Goal: Navigation & Orientation: Find specific page/section

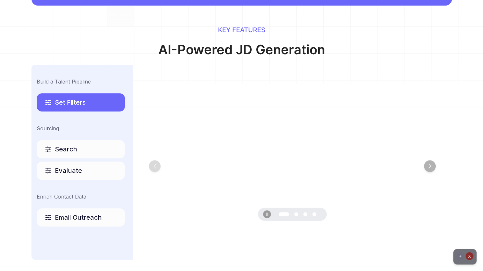
scroll to position [292, 0]
click at [64, 152] on span "Search" at bounding box center [66, 148] width 22 height 9
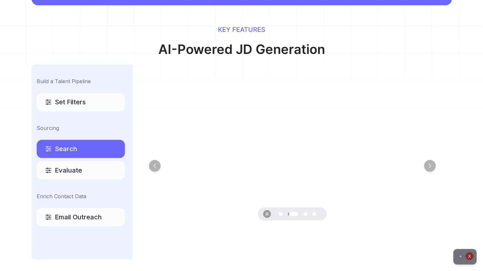
click at [66, 175] on div "Evaluate" at bounding box center [81, 170] width 88 height 18
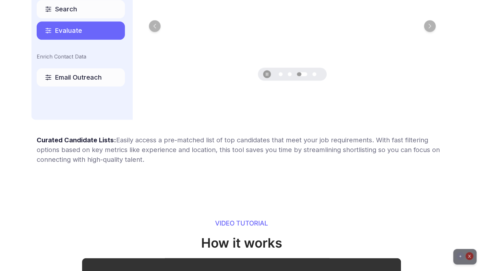
scroll to position [422, 0]
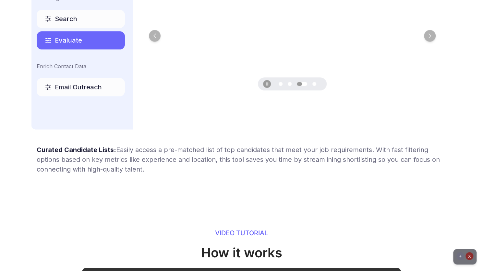
click at [90, 87] on span "Email Outreach" at bounding box center [78, 86] width 47 height 9
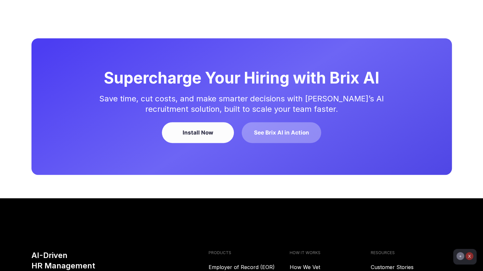
scroll to position [1575, 0]
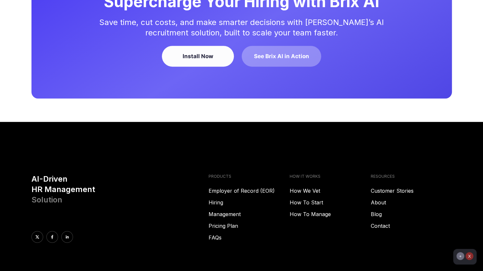
scroll to position [1770, 0]
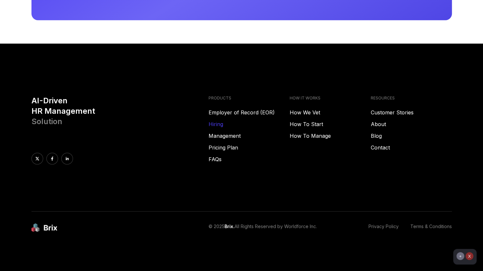
click at [217, 121] on link "Hiring" at bounding box center [249, 124] width 81 height 8
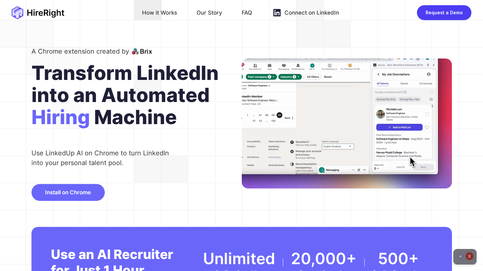
click at [160, 12] on div "How it Works" at bounding box center [159, 12] width 35 height 10
